Goal: Task Accomplishment & Management: Complete application form

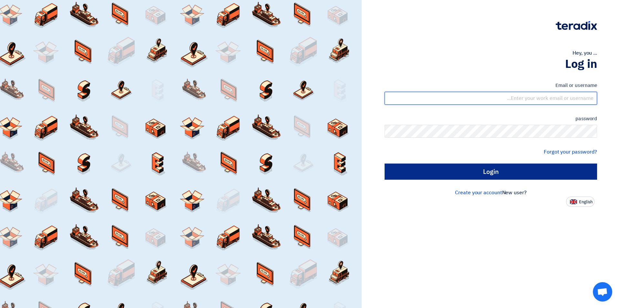
type input "sales@tareeqalkhair.com"
click at [444, 177] on input "Login" at bounding box center [491, 171] width 213 height 16
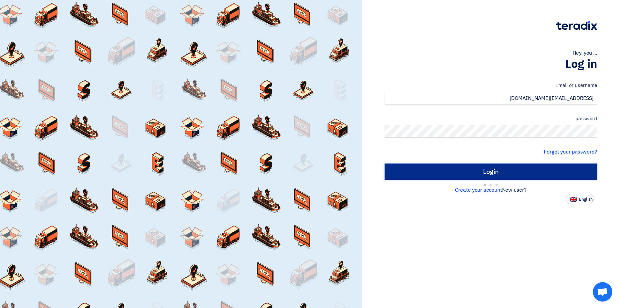
type input "Sign in"
